Goal: Find contact information: Find contact information

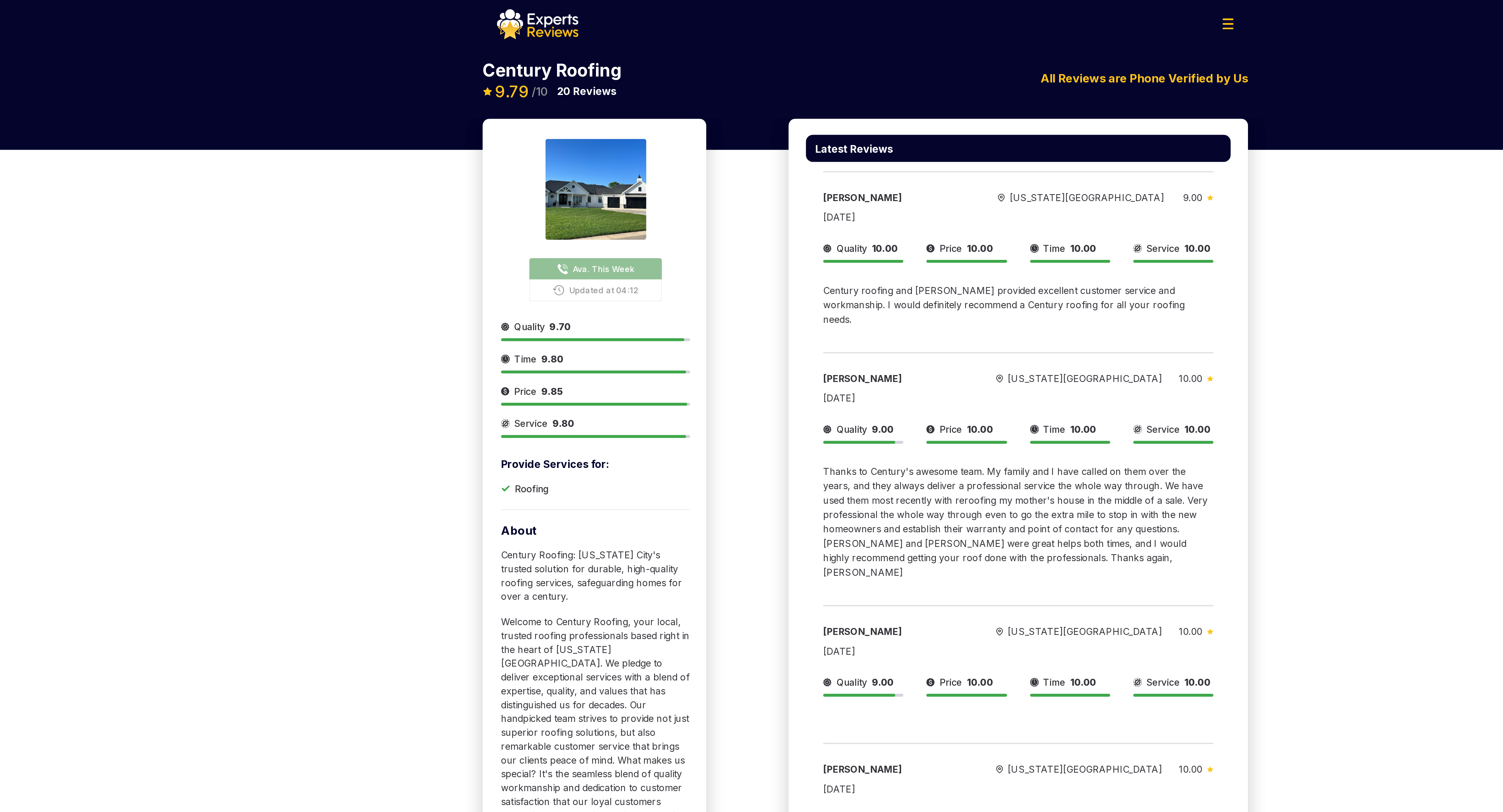
click at [600, 162] on span "Ava. This Week" at bounding box center [594, 162] width 37 height 8
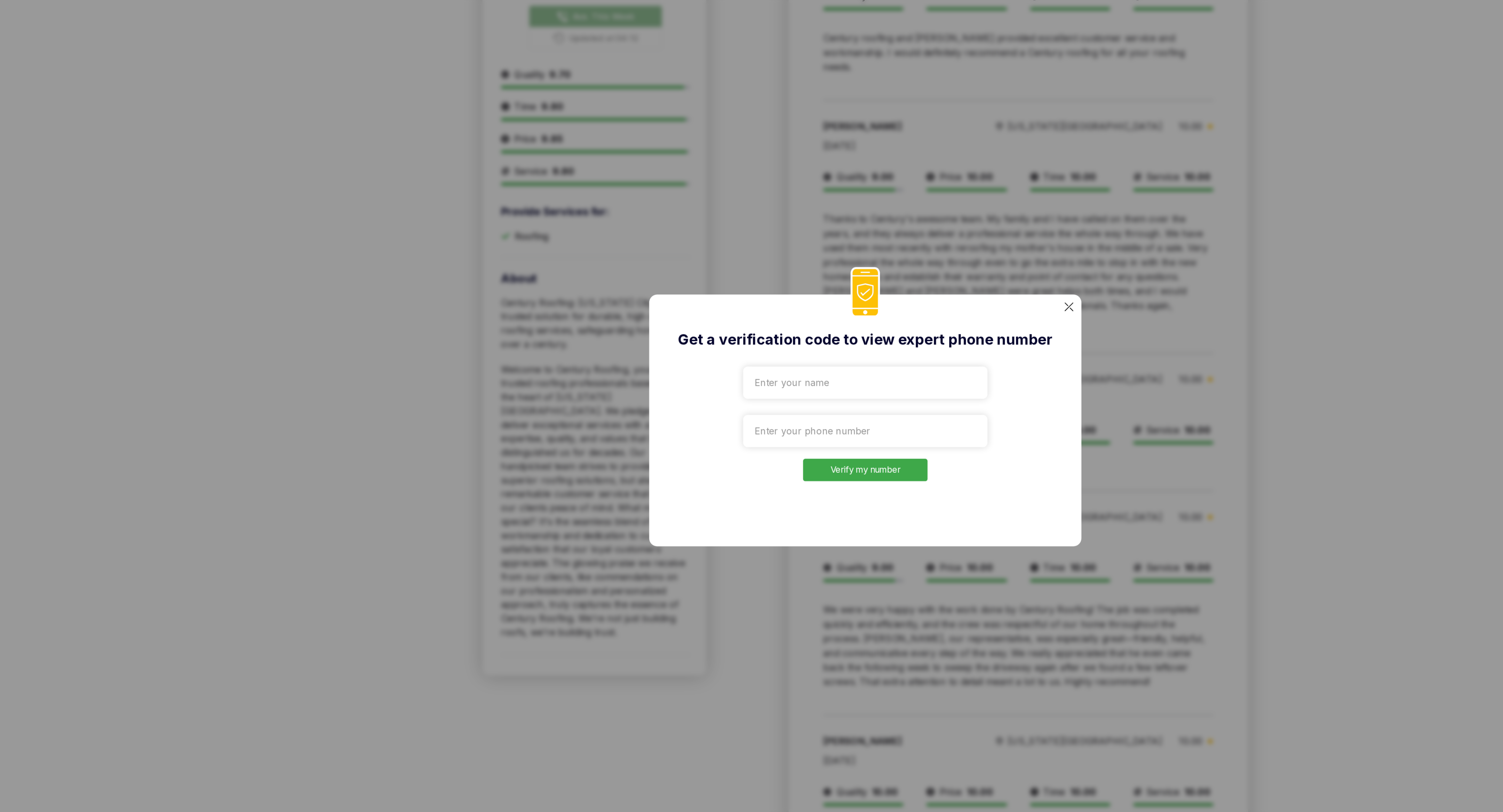
click at [873, 338] on img at bounding box center [874, 337] width 5 height 5
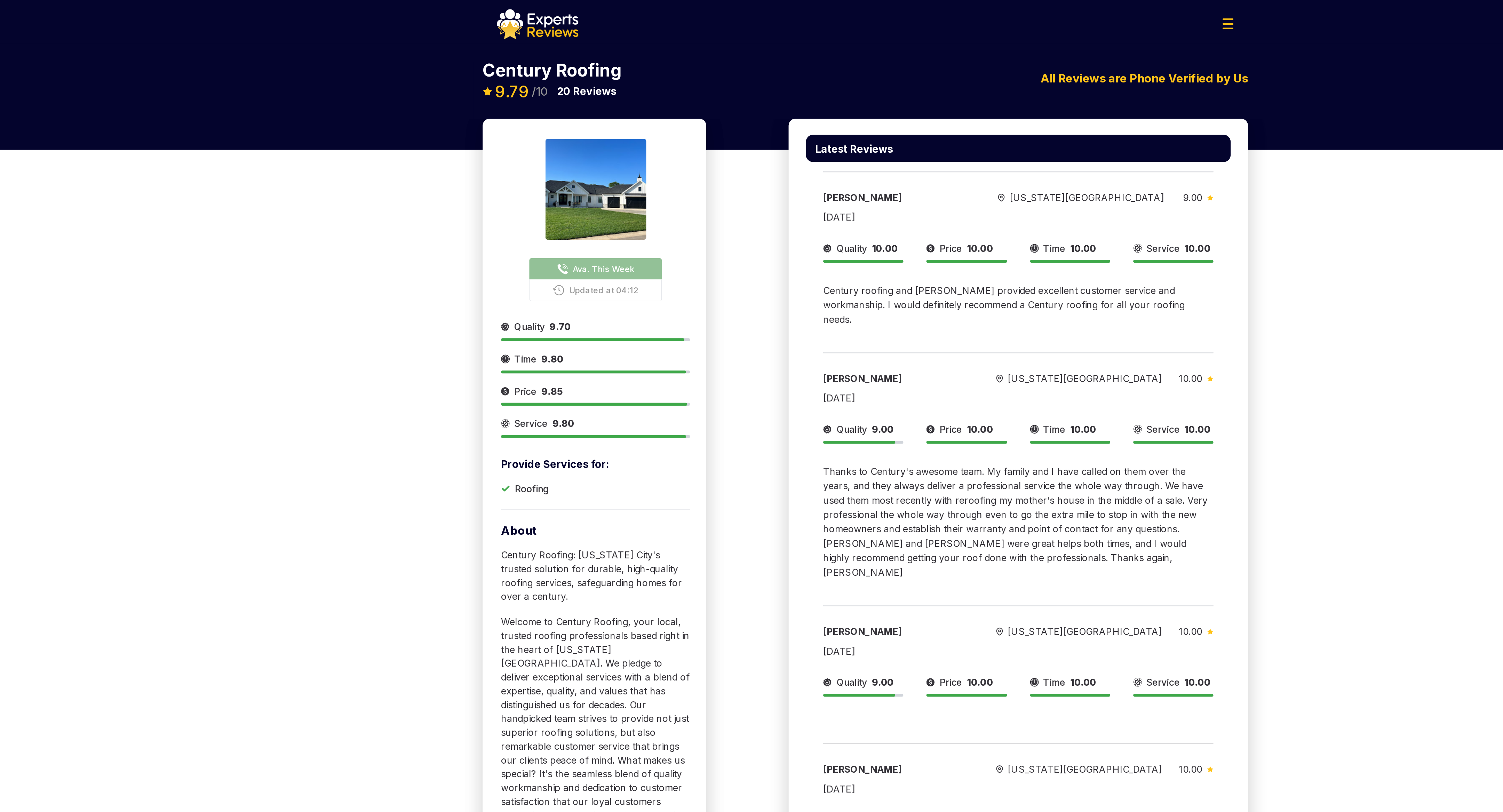
click at [592, 162] on span "Ava. This Week" at bounding box center [594, 162] width 37 height 8
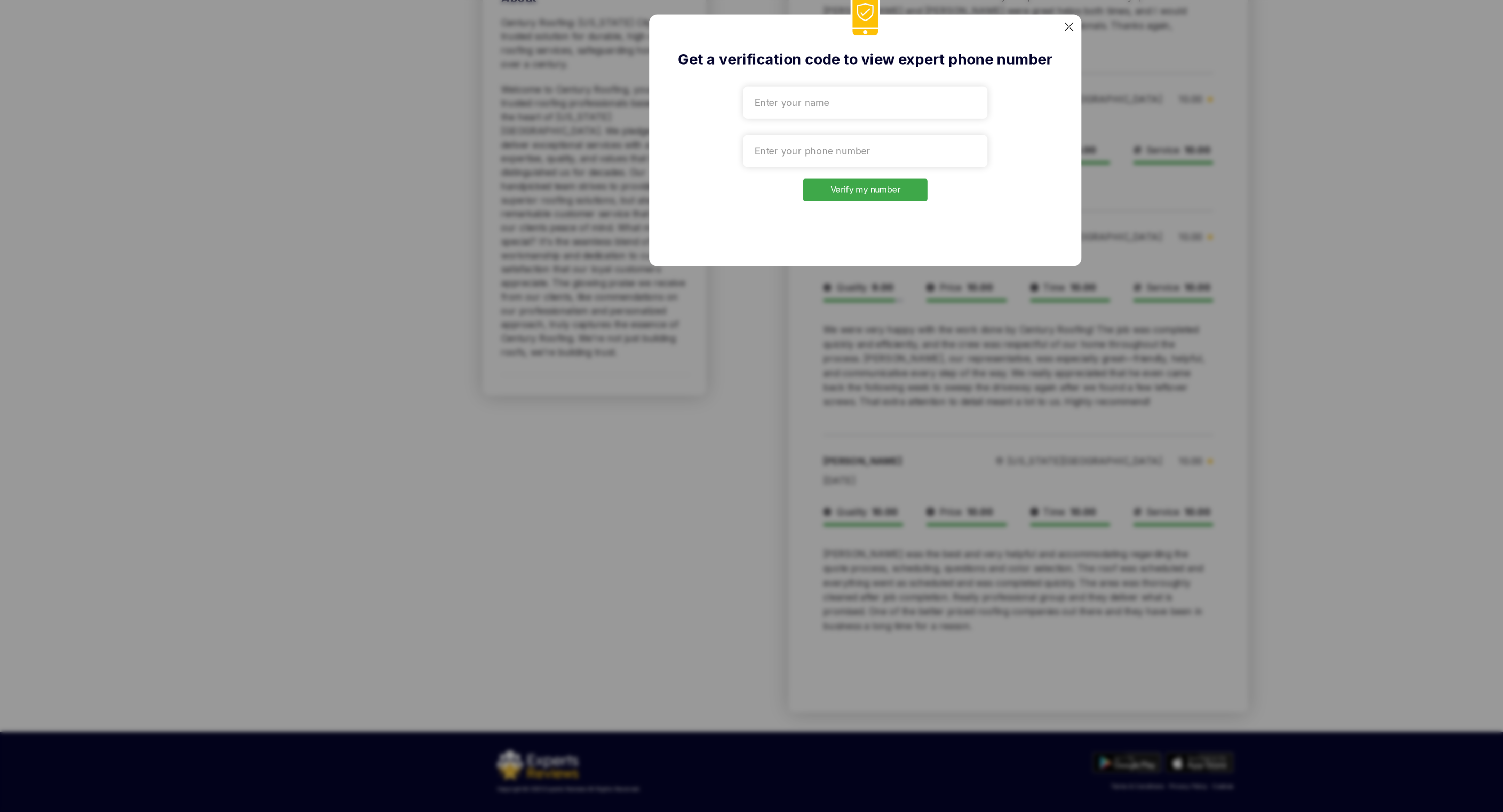
click at [873, 339] on img at bounding box center [874, 337] width 5 height 5
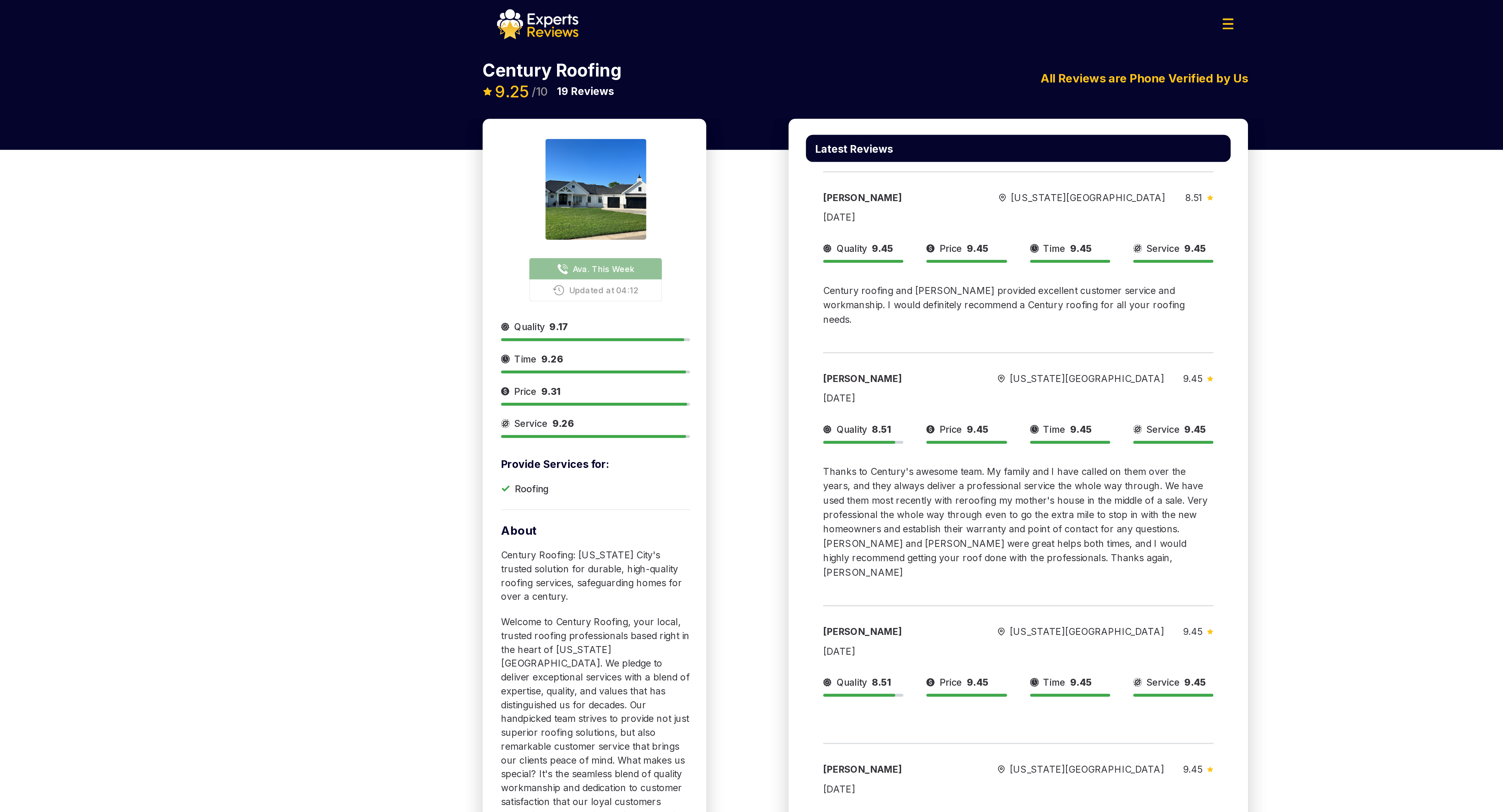
click at [582, 163] on span "Ava. This Week" at bounding box center [594, 162] width 37 height 8
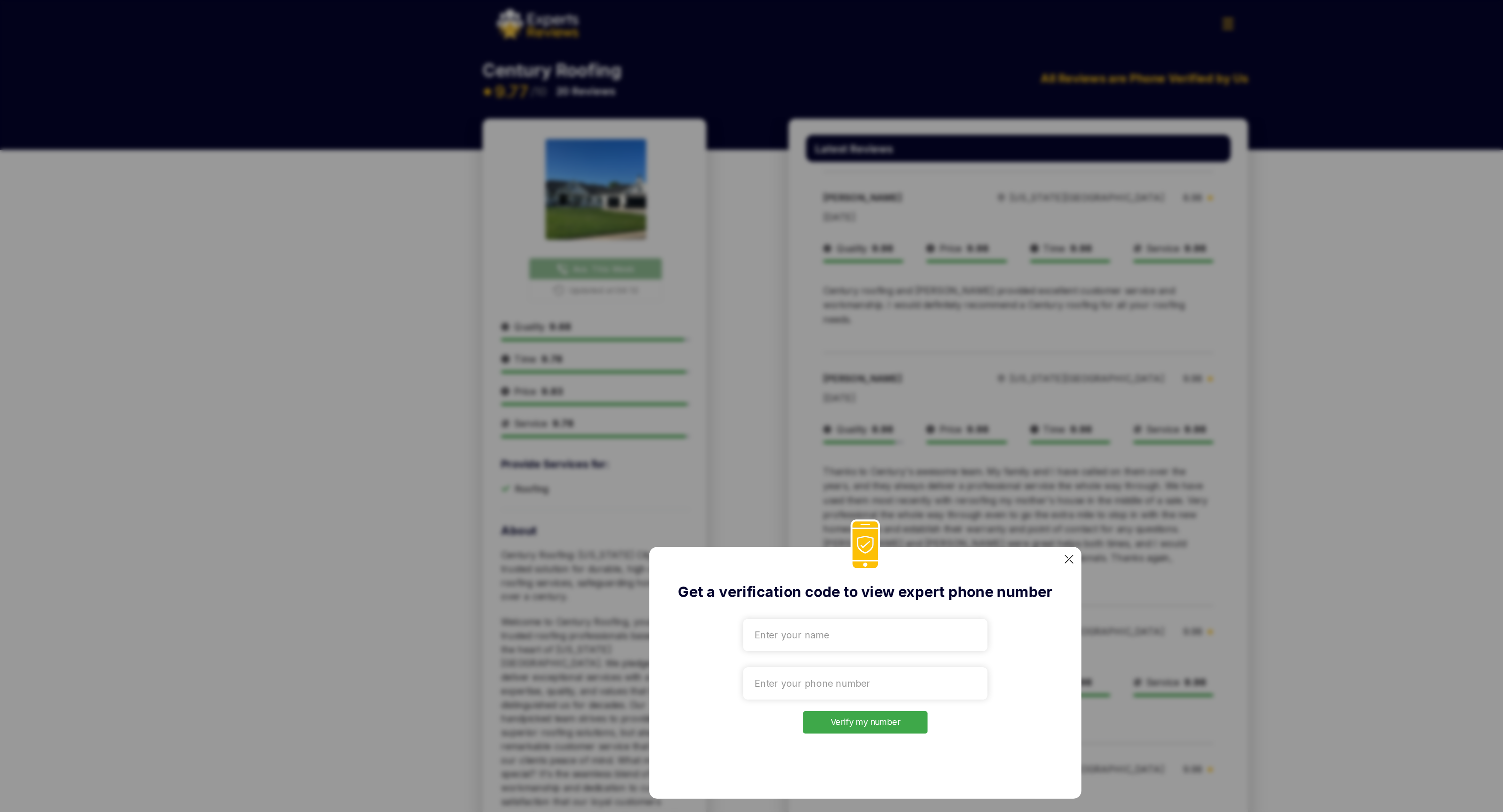
click at [874, 339] on img at bounding box center [874, 337] width 5 height 5
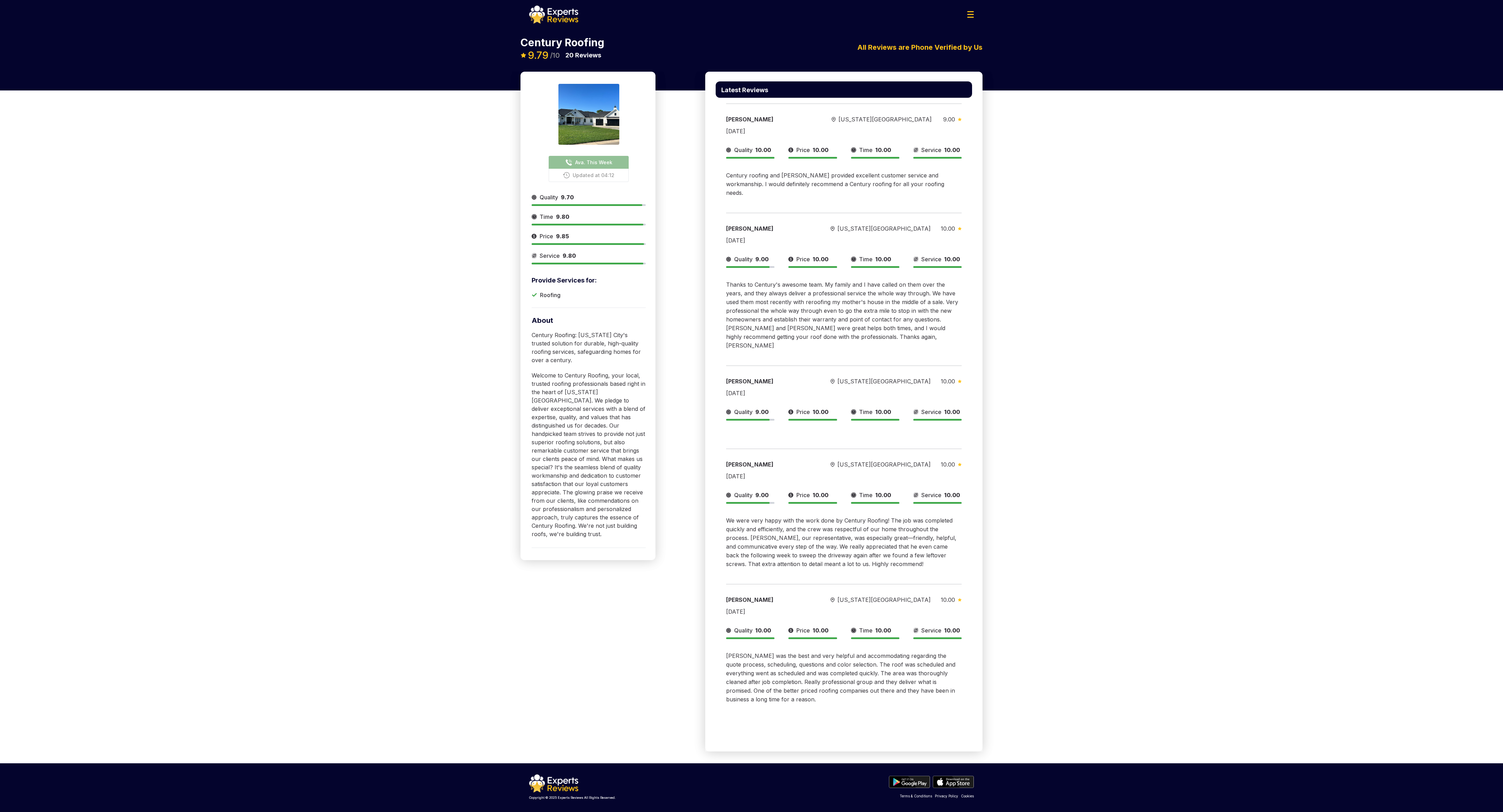
click at [604, 160] on span "Ava. This Week" at bounding box center [594, 162] width 37 height 8
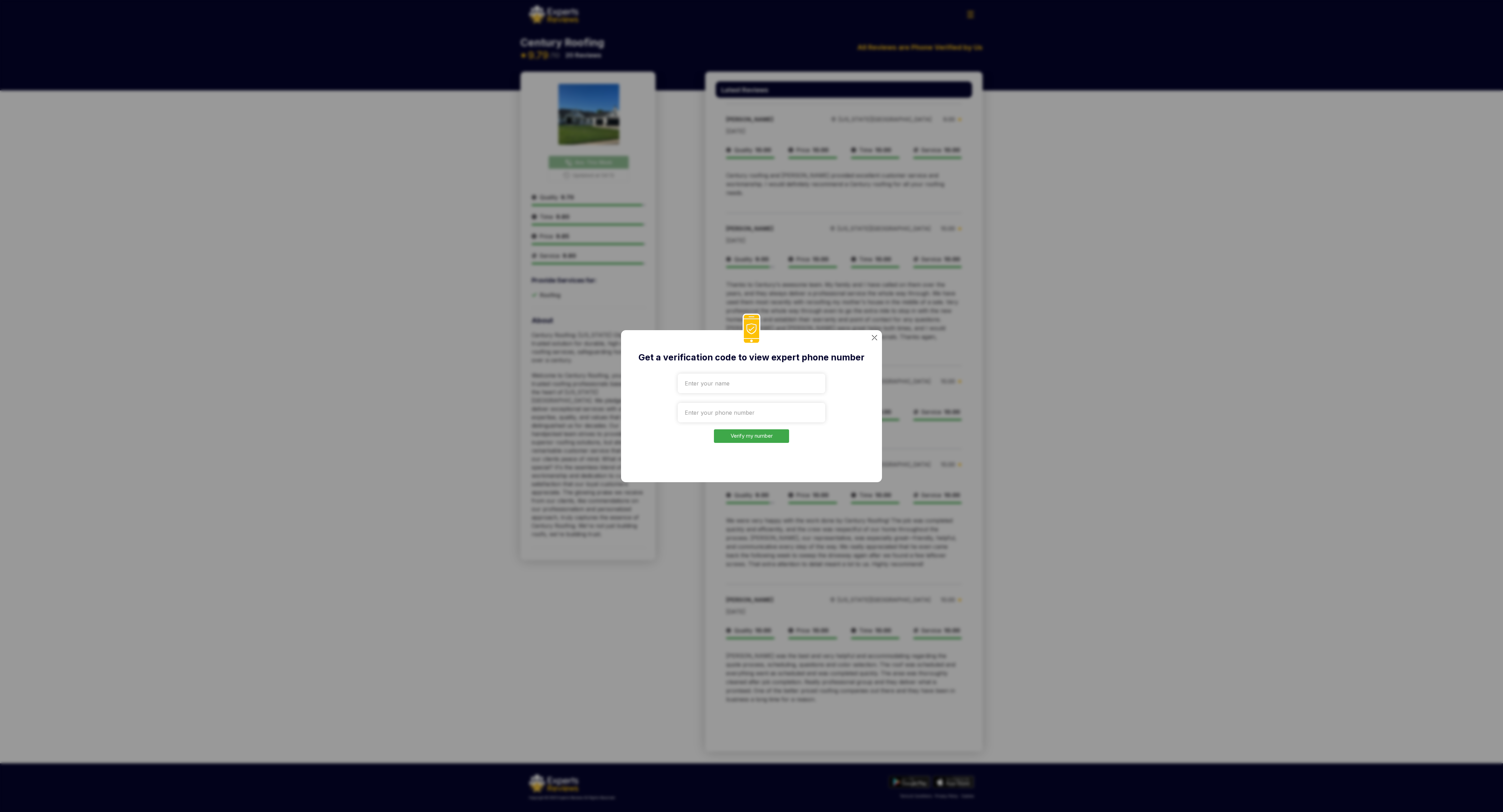
click at [878, 337] on div "Get a verification code to view expert phone number Verify my number" at bounding box center [751, 406] width 261 height 152
click at [875, 335] on img at bounding box center [874, 337] width 5 height 5
